Goal: Book appointment/travel/reservation

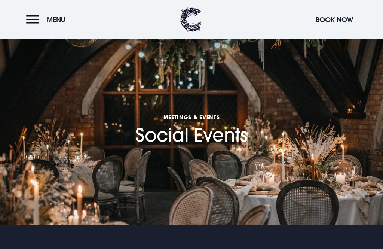
checkbox input "true"
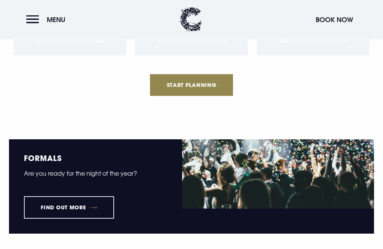
scroll to position [881, 0]
click at [86, 202] on link "Find out more" at bounding box center [69, 207] width 90 height 22
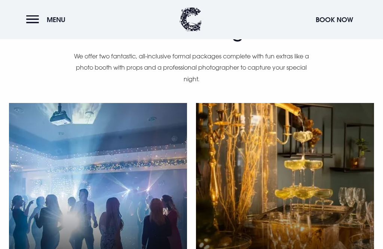
scroll to position [513, 0]
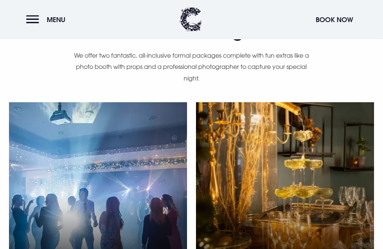
click at [134, 208] on div "School Formals Brochure" at bounding box center [98, 195] width 178 height 187
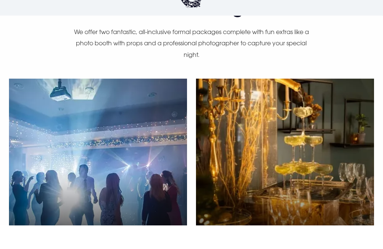
scroll to position [537, 0]
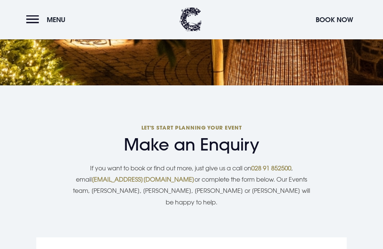
scroll to position [1039, 0]
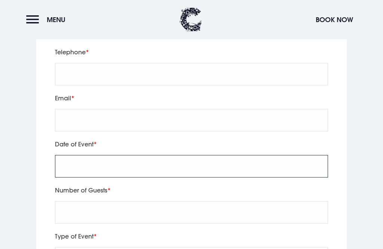
click at [236, 155] on input "text" at bounding box center [191, 166] width 273 height 22
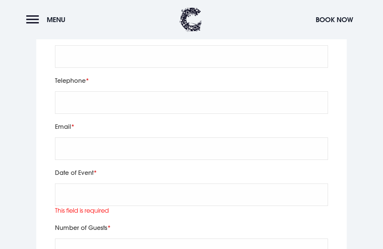
scroll to position [1265, 0]
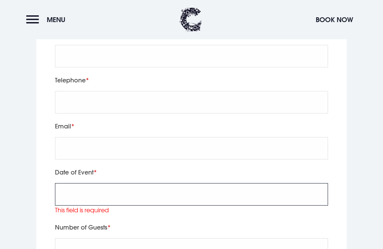
click at [95, 183] on input "text" at bounding box center [191, 194] width 273 height 22
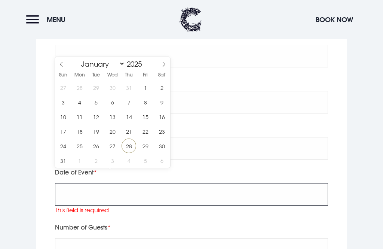
scroll to position [1265, 0]
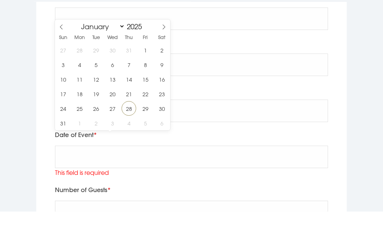
click at [164, 62] on icon at bounding box center [163, 64] width 5 height 5
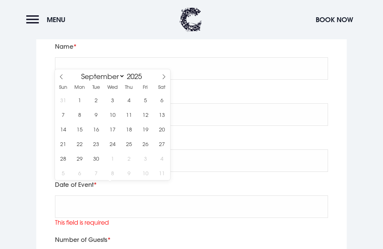
scroll to position [1253, 0]
click at [165, 73] on span at bounding box center [163, 76] width 13 height 13
click at [162, 77] on icon at bounding box center [163, 76] width 5 height 5
click at [164, 74] on icon at bounding box center [163, 76] width 5 height 5
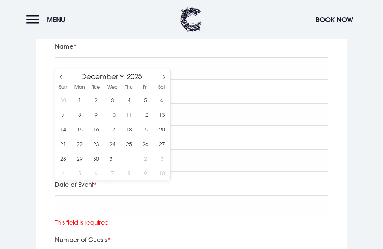
click at [163, 74] on icon at bounding box center [163, 76] width 5 height 5
select select "0"
type input "2026"
click at [162, 77] on icon at bounding box center [163, 76] width 5 height 5
click at [165, 74] on icon at bounding box center [163, 76] width 5 height 5
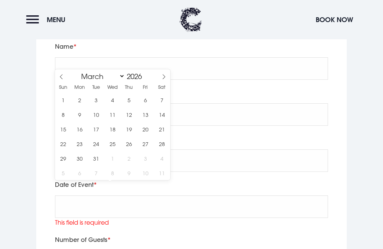
click at [163, 76] on icon at bounding box center [163, 76] width 5 height 5
click at [64, 77] on icon at bounding box center [61, 76] width 5 height 5
select select "2"
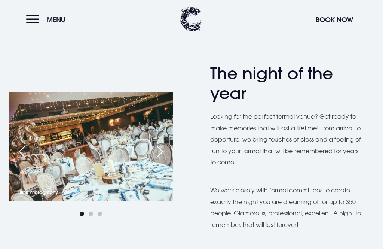
scroll to position [194, 0]
